Goal: Task Accomplishment & Management: Manage account settings

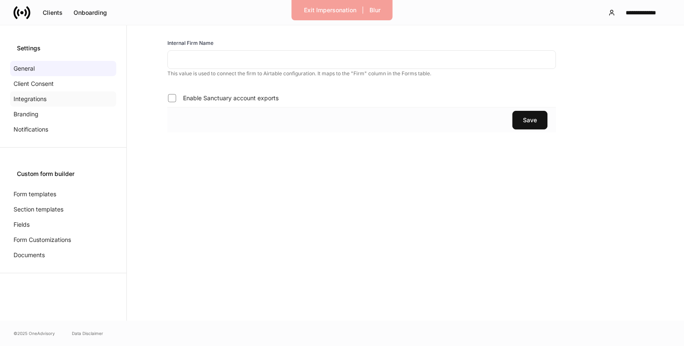
click at [44, 99] on p "Integrations" at bounding box center [30, 99] width 33 height 8
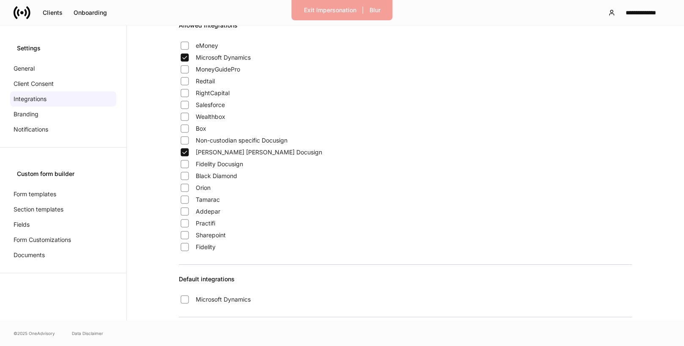
scroll to position [181, 0]
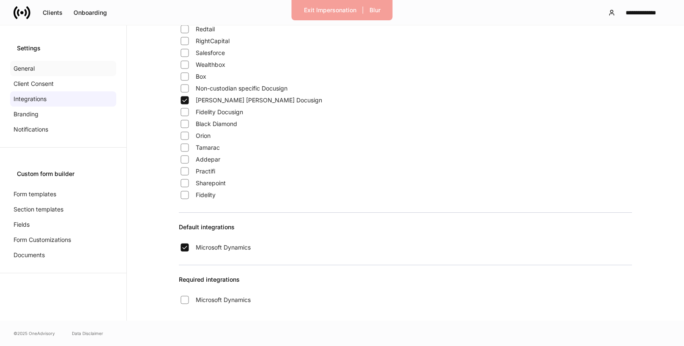
click at [30, 65] on p "General" at bounding box center [24, 68] width 21 height 8
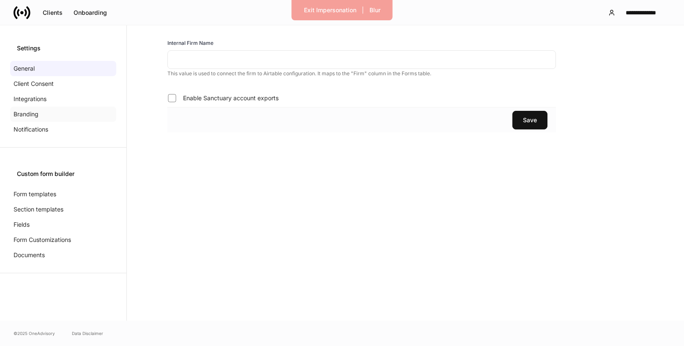
click at [44, 118] on div "Branding" at bounding box center [63, 113] width 106 height 15
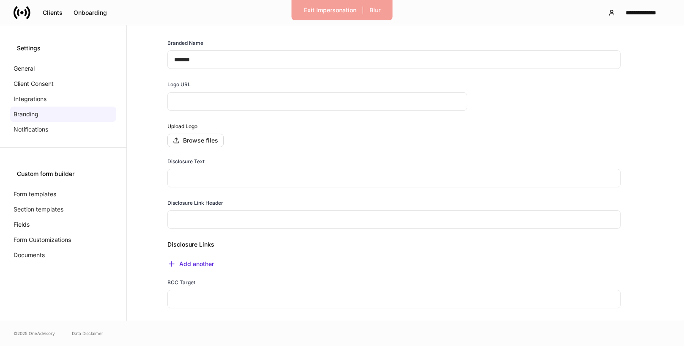
scroll to position [115, 0]
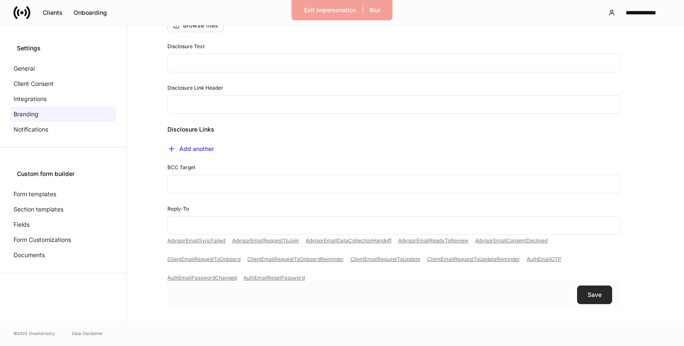
click at [589, 293] on div "Save" at bounding box center [594, 295] width 14 height 6
click at [40, 95] on p "Integrations" at bounding box center [30, 99] width 33 height 8
